Goal: Information Seeking & Learning: Understand process/instructions

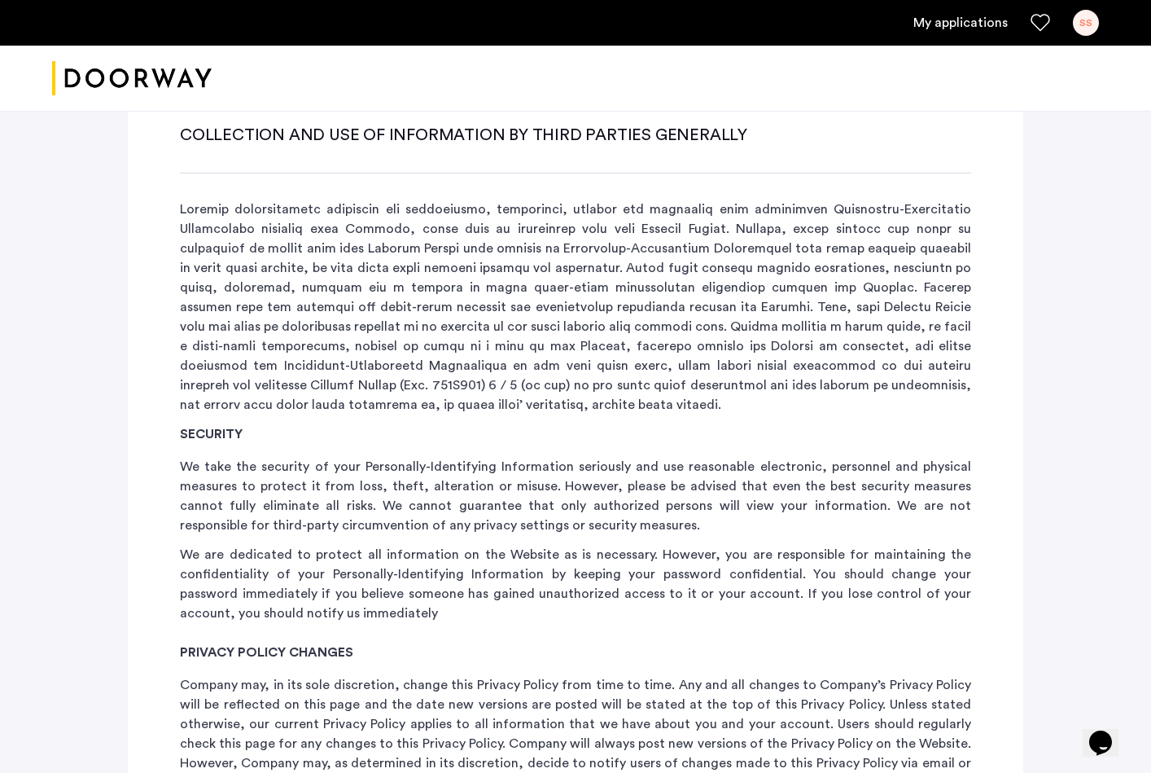
scroll to position [4727, 0]
drag, startPoint x: 204, startPoint y: 348, endPoint x: 548, endPoint y: 503, distance: 377.9
click at [548, 503] on div "SECURITY We take the security of your Personally-Identifying Information seriou…" at bounding box center [575, 524] width 791 height 199
click at [548, 546] on p "We are dedicated to protect all information on the Website as is necessary. How…" at bounding box center [575, 585] width 791 height 78
drag, startPoint x: 546, startPoint y: 504, endPoint x: 130, endPoint y: 351, distance: 442.6
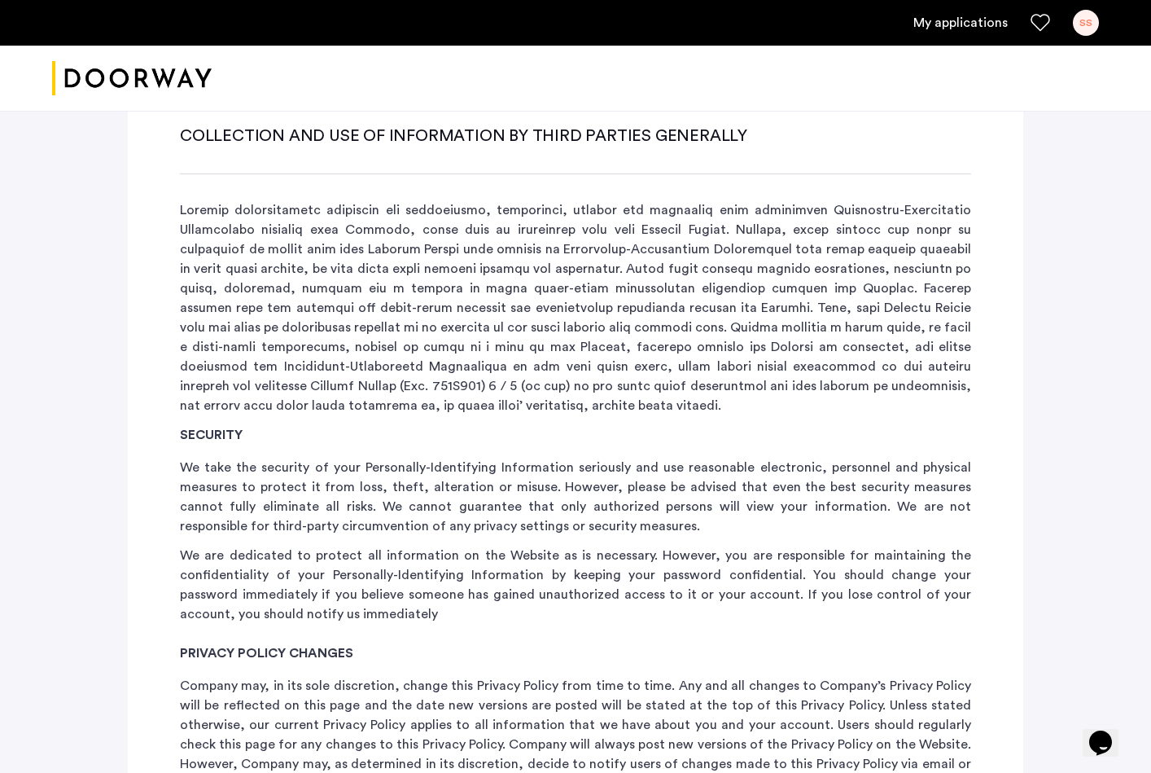
click at [130, 351] on div "COLLECTION AND USE OF INFORMATION BY THIRD PARTIES GENERALLY SECURITY We take t…" at bounding box center [576, 733] width 896 height 1268
